Goal: Navigation & Orientation: Find specific page/section

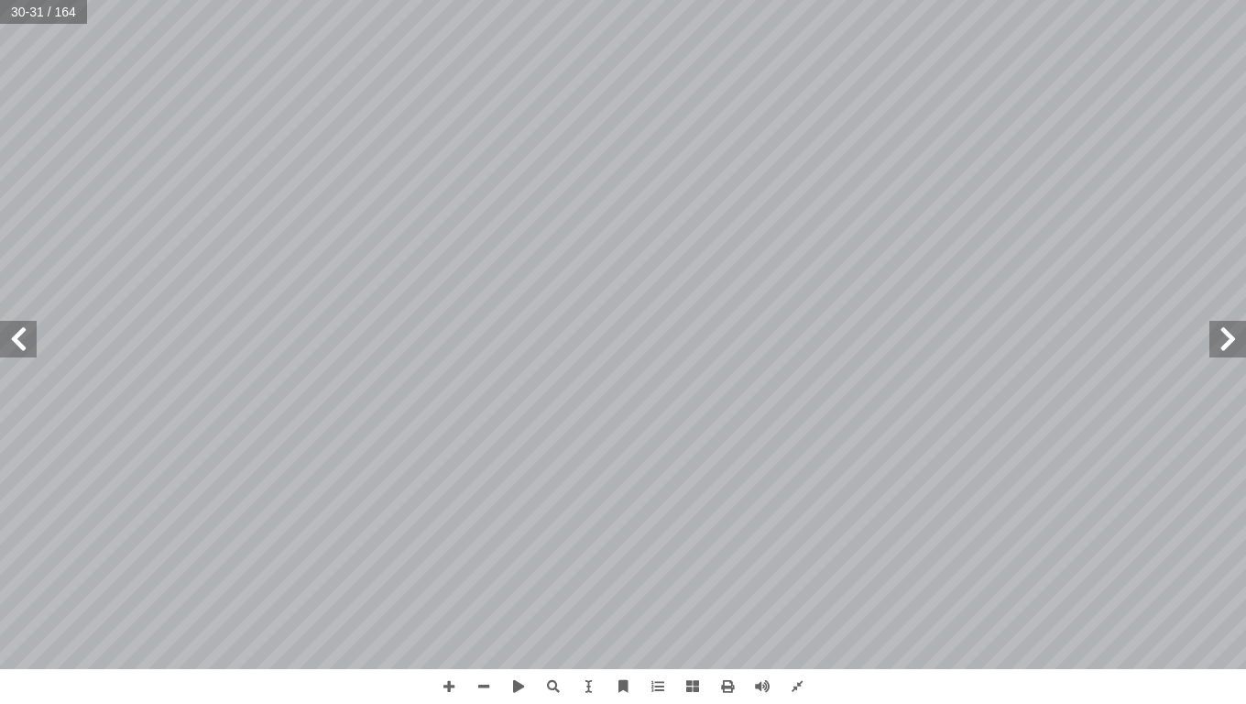
click at [1231, 353] on span at bounding box center [1227, 339] width 37 height 37
click at [966, 418] on div "٢٤ : ُ ش ِ ناق ُ ن َ ، و َ ة َ ح ْ و َّ الل ُ ل َّ م أ ا َ ت َ ن ٢٥" at bounding box center [623, 334] width 1246 height 669
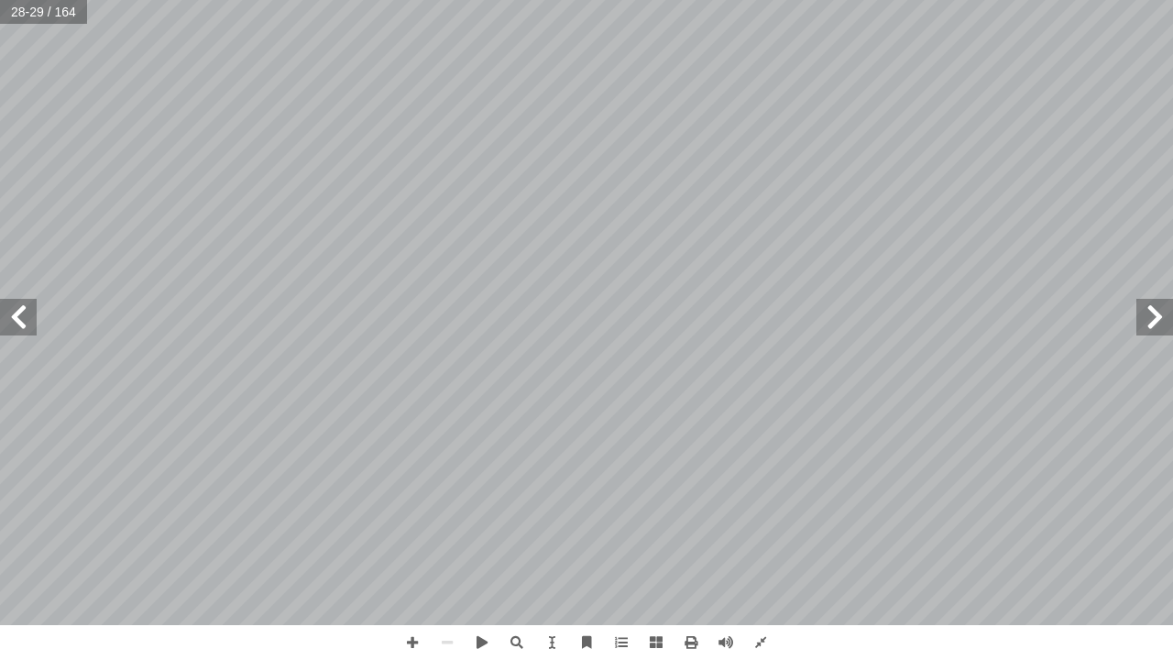
click at [16, 323] on span at bounding box center [18, 317] width 37 height 37
click at [0, 320] on span at bounding box center [18, 317] width 37 height 37
click at [1147, 311] on span at bounding box center [1154, 317] width 37 height 37
click at [410, 644] on span at bounding box center [412, 642] width 35 height 35
drag, startPoint x: 410, startPoint y: 644, endPoint x: 349, endPoint y: 651, distance: 61.8
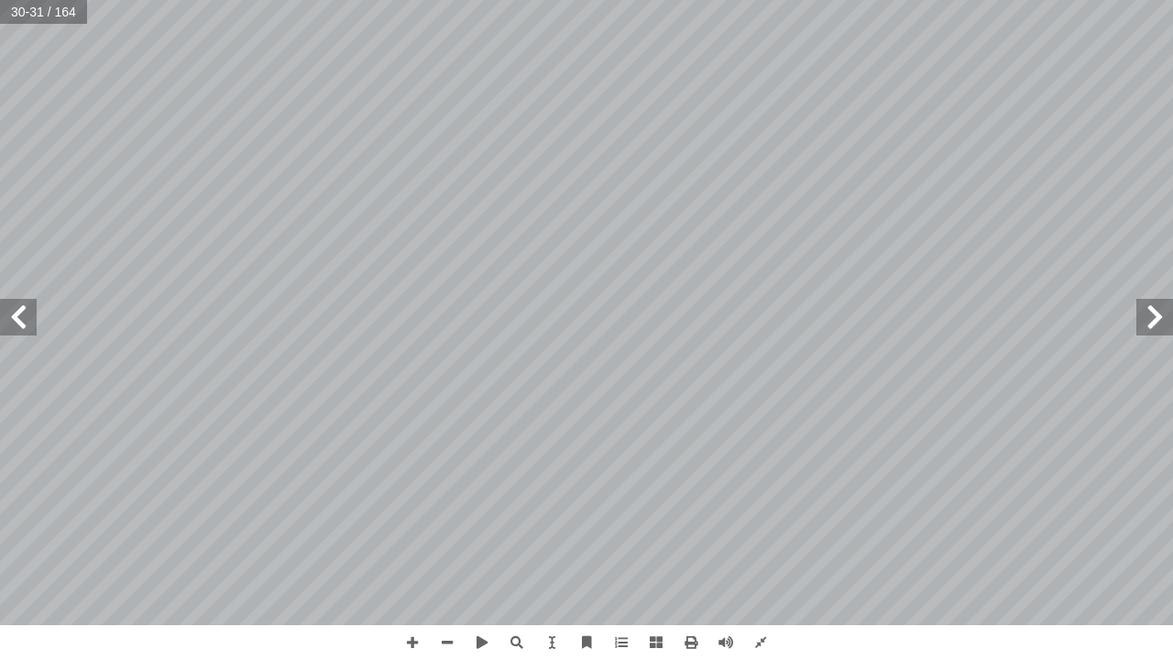
click at [349, 651] on div "٢٦ : أ ا َ ر ْ ق َ ن ُّ س ِ ح أ ا َ ف نا، ِ ت ْ ي َ ب ِ ناء ِ في ف ِ تون ْ ي َّ…" at bounding box center [586, 330] width 1173 height 660
drag, startPoint x: 349, startPoint y: 651, endPoint x: 227, endPoint y: 659, distance: 122.1
click at [227, 659] on div "٢٦ : أ ا َ ر ْ ق َ ن ُّ س ِ ح أ ا َ ف نا، ِ ت ْ ي َ ب ِ ناء ِ في ف ِ تون ْ ي َّ…" at bounding box center [586, 330] width 1173 height 660
click at [213, 629] on div "٢٦ : أ ا َ ر ْ ق َ ن ُّ س ِ ح أ ا َ ف نا، ِ ت ْ ي َ ب ِ ناء ِ في ف ِ تون ْ ي َّ…" at bounding box center [586, 330] width 1173 height 660
click at [0, 659] on div "٢٦ : أ ا َ ر ْ ق َ ن ُّ س ِ ح أ ا َ ف نا، ِ ت ْ ي َ ب ِ ناء ِ في ف ِ تون ْ ي َّ…" at bounding box center [586, 330] width 1173 height 660
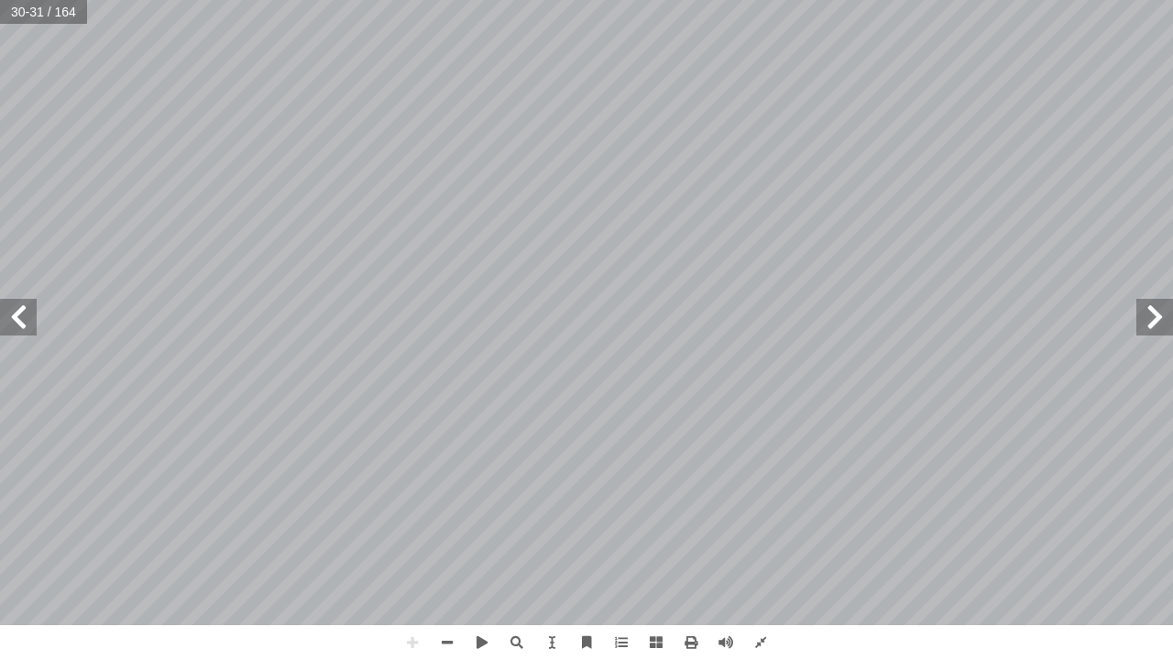
click at [0, 659] on div "٢٦ : أ ا َ ر ْ ق َ ن ُّ س ِ ح أ ا َ ف نا، ِ ت ْ ي َ ب ِ ناء ِ في ف ِ تون ْ ي َّ…" at bounding box center [586, 330] width 1173 height 660
drag, startPoint x: 16, startPoint y: 643, endPoint x: 0, endPoint y: 659, distance: 22.0
click at [0, 659] on div "٢٦ : أ ا َ ر ْ ق َ ن ُّ س ِ ح أ ا َ ف نا، ِ ت ْ ي َ ب ِ ناء ِ في ف ِ تون ْ ي َّ…" at bounding box center [586, 330] width 1173 height 660
drag, startPoint x: 9, startPoint y: 634, endPoint x: 5, endPoint y: 659, distance: 25.0
click at [5, 659] on div "٢٦ : أ ا َ ر ْ ق َ ن ُّ س ِ ح أ ا َ ف نا، ِ ت ْ ي َ ب ِ ناء ِ في ف ِ تون ْ ي َّ…" at bounding box center [586, 330] width 1173 height 660
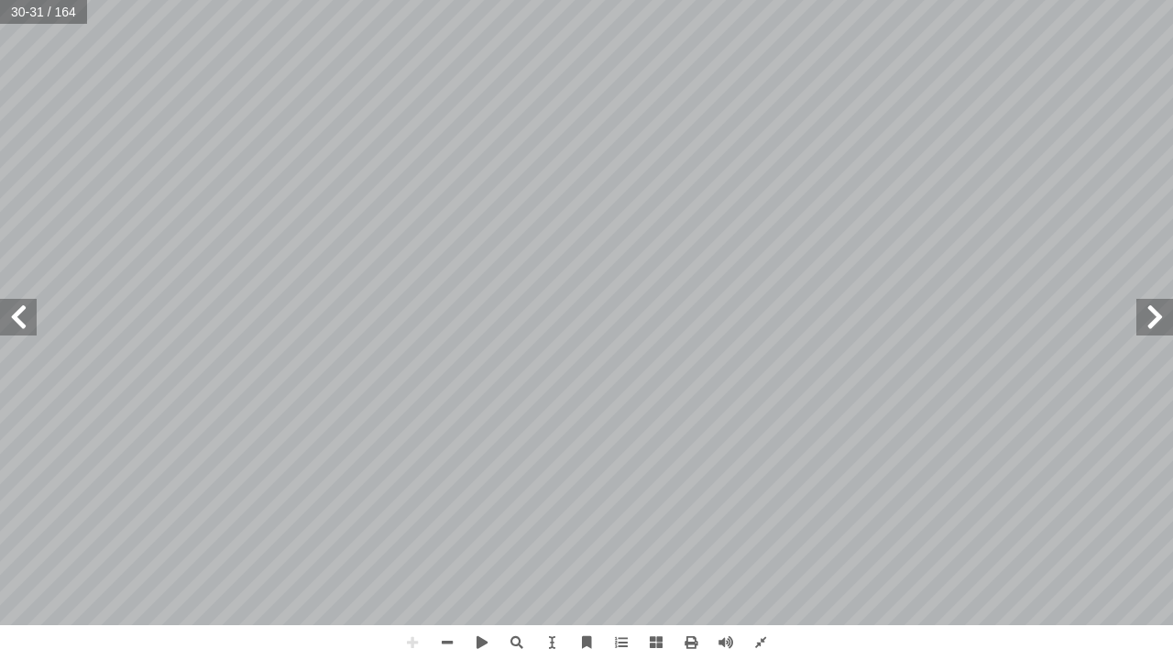
click at [243, 524] on div "٢٦ : أ ا َ ر ْ ق َ ن ُّ س ِ ح أ ا َ ف نا، ِ ت ْ ي َ ب ِ ناء ِ في ف ِ تون ْ ي َّ…" at bounding box center [586, 330] width 1173 height 660
click at [30, 315] on span at bounding box center [18, 317] width 37 height 37
click at [18, 318] on span at bounding box center [18, 317] width 37 height 37
click at [405, 639] on span at bounding box center [412, 642] width 35 height 35
click at [19, 315] on span at bounding box center [18, 317] width 37 height 37
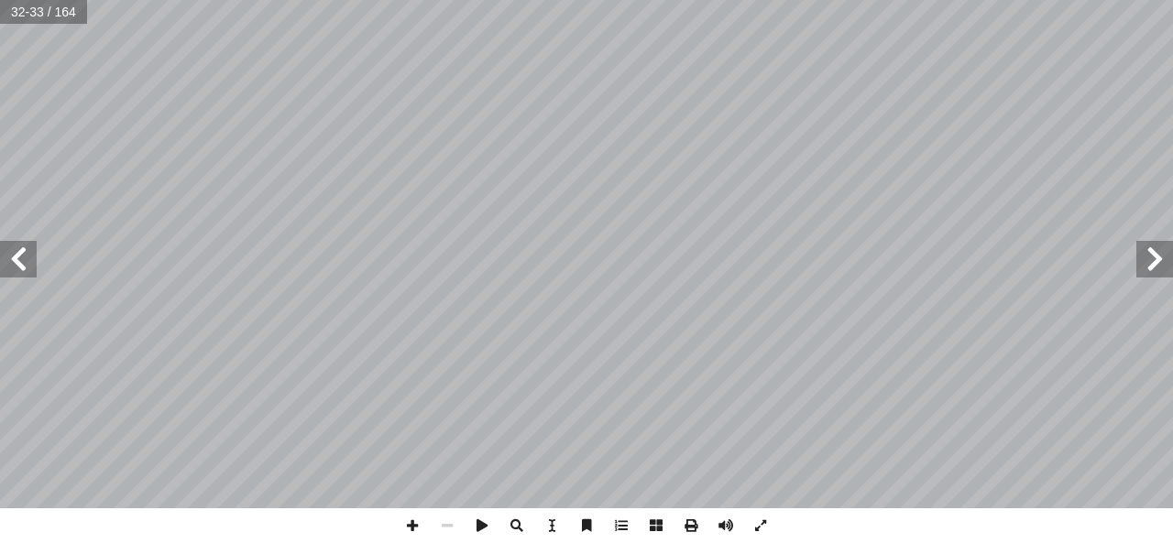
click at [1160, 254] on span at bounding box center [1154, 259] width 37 height 37
click at [794, 0] on html "الصفحة الرئيسية الصف الأول الصف الثاني الصف الثالث الصف الرابع الصف الخامس الصف…" at bounding box center [586, 83] width 1173 height 167
click at [19, 258] on span at bounding box center [18, 259] width 37 height 37
click at [411, 527] on span at bounding box center [412, 525] width 35 height 35
